Goal: Task Accomplishment & Management: Manage account settings

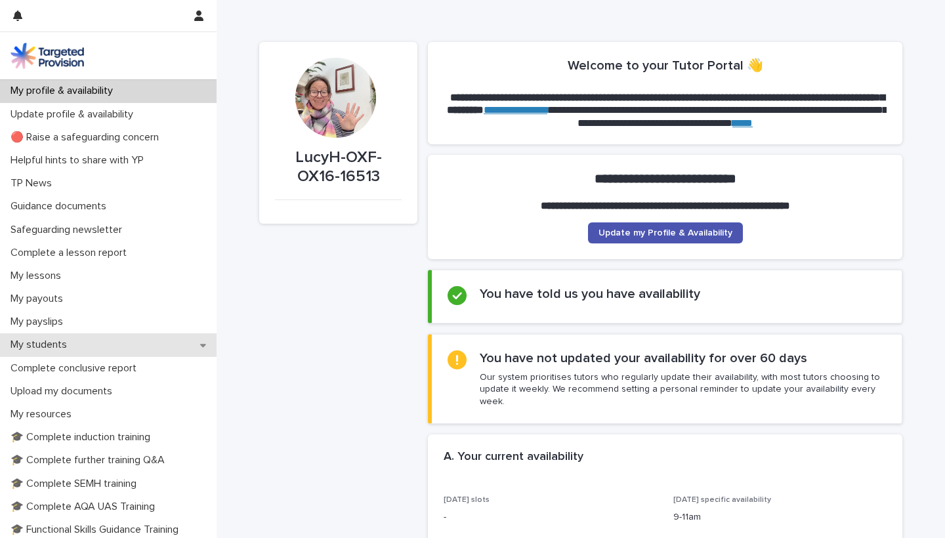
click at [188, 346] on div "My students" at bounding box center [108, 344] width 217 height 23
click at [89, 346] on div "My students" at bounding box center [108, 344] width 217 height 23
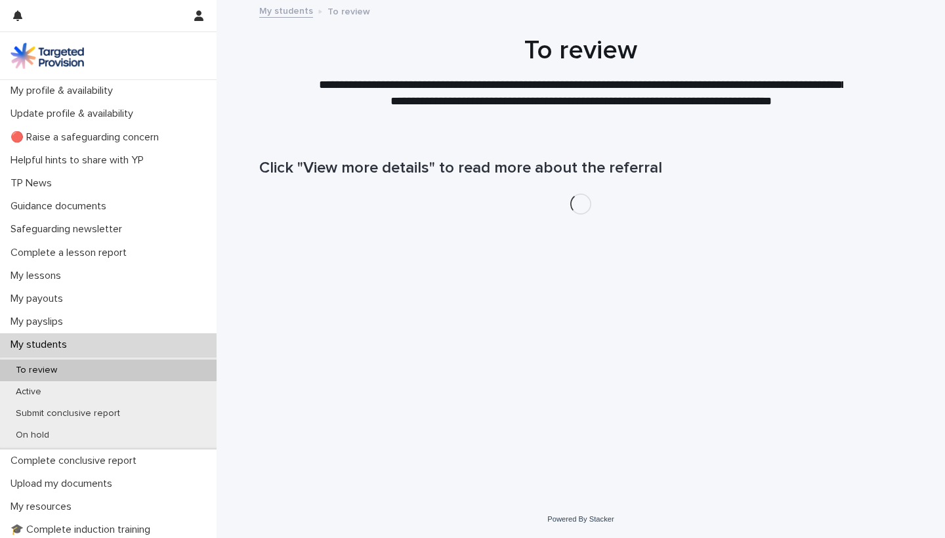
click at [89, 346] on div "My students" at bounding box center [108, 344] width 217 height 23
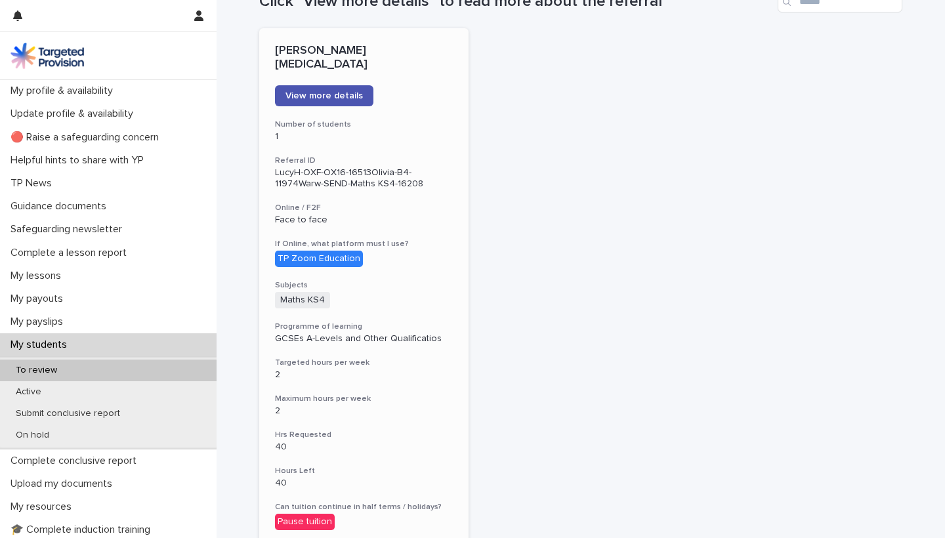
scroll to position [164, 0]
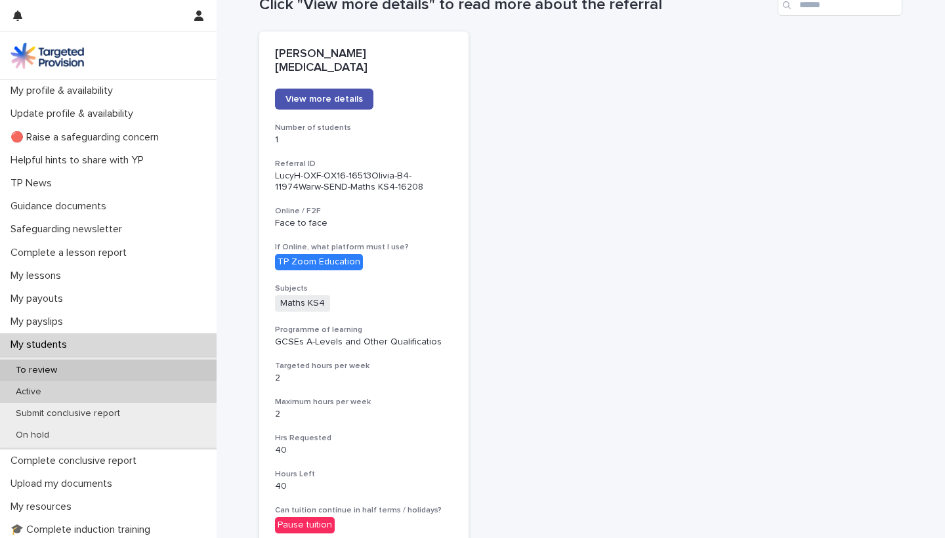
click at [96, 391] on div "Active" at bounding box center [108, 392] width 217 height 22
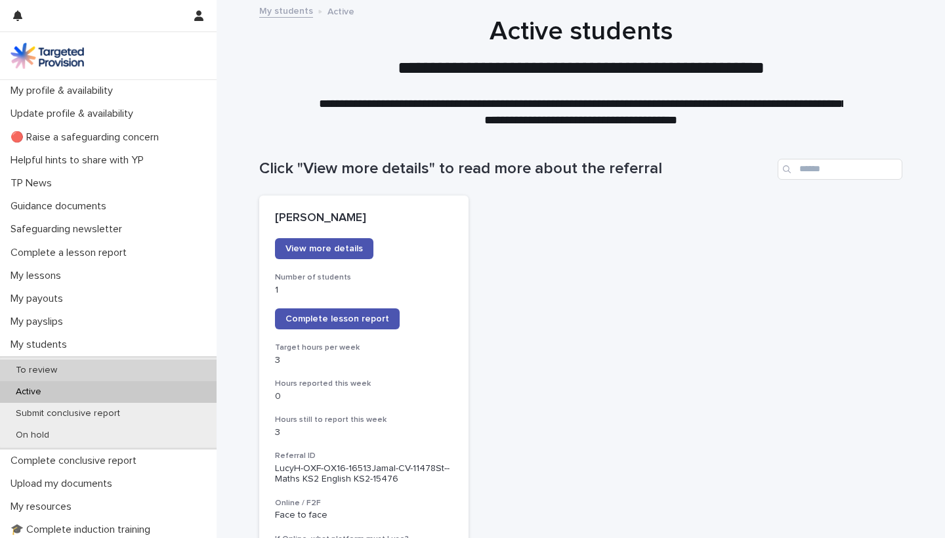
click at [98, 362] on div "To review" at bounding box center [108, 371] width 217 height 22
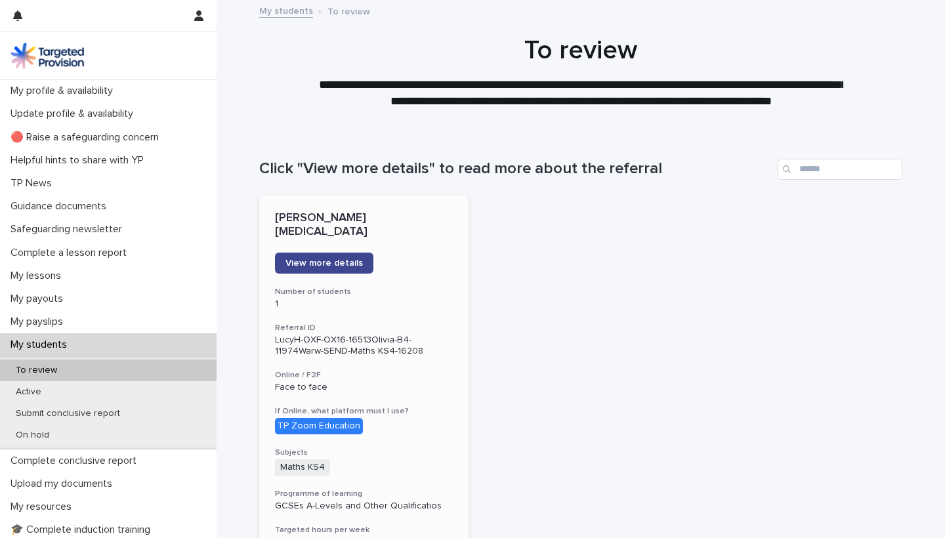
click at [335, 259] on span "View more details" at bounding box center [324, 263] width 77 height 9
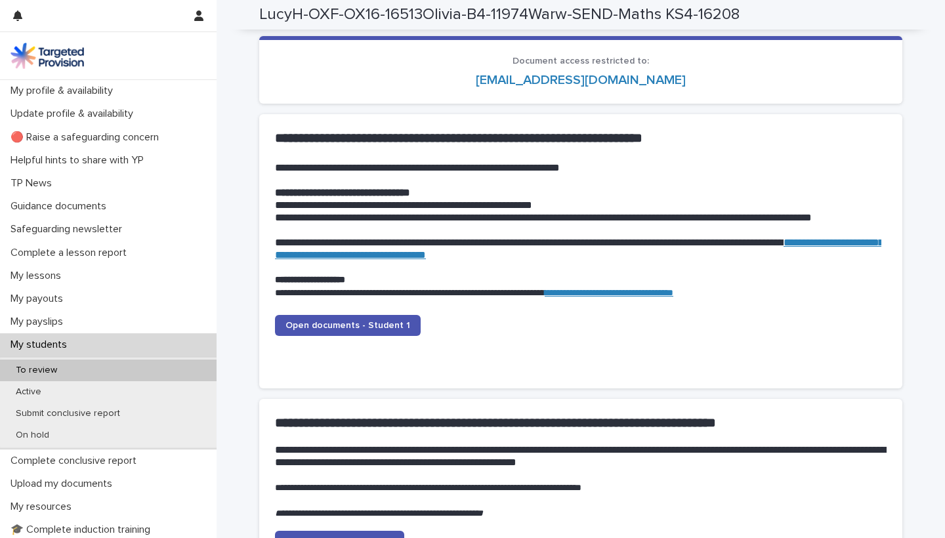
scroll to position [1209, 0]
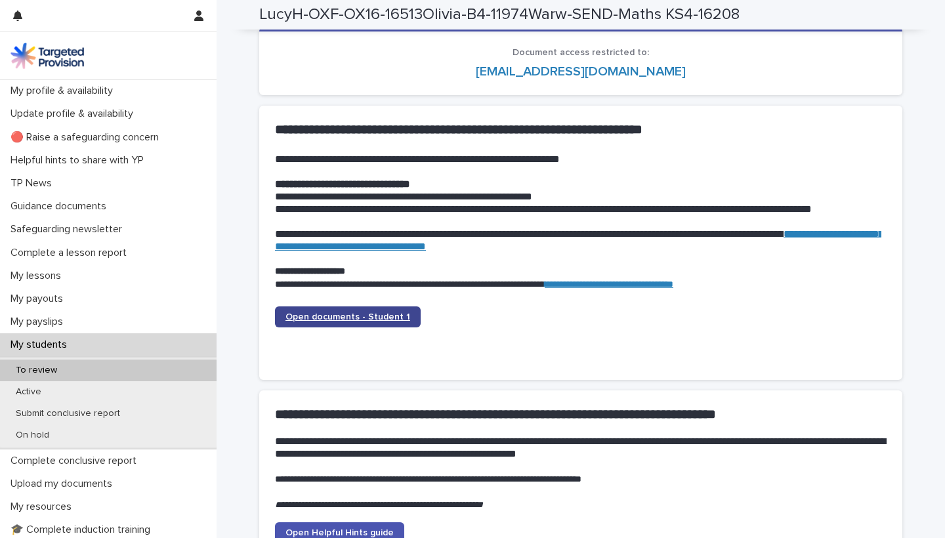
click at [338, 312] on span "Open documents - Student 1" at bounding box center [348, 316] width 125 height 9
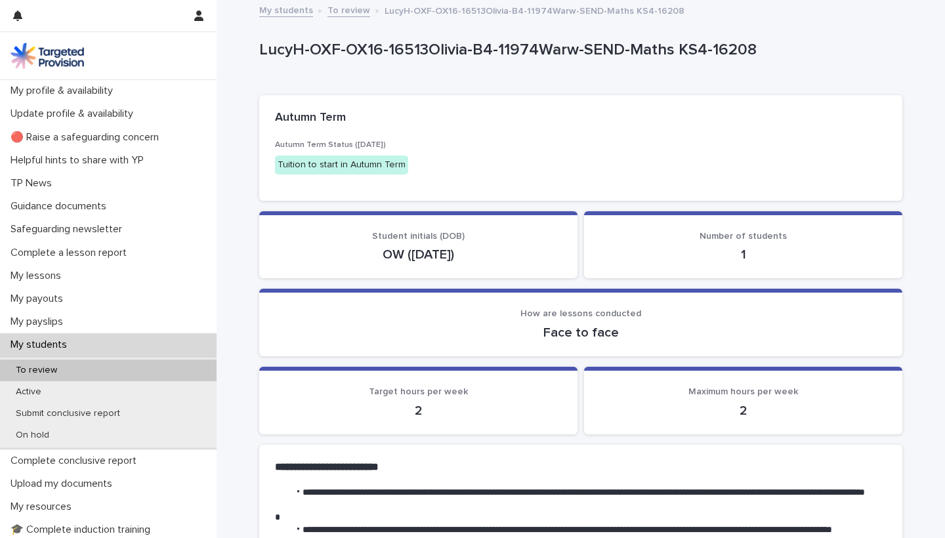
scroll to position [0, 0]
